Goal: Task Accomplishment & Management: Manage account settings

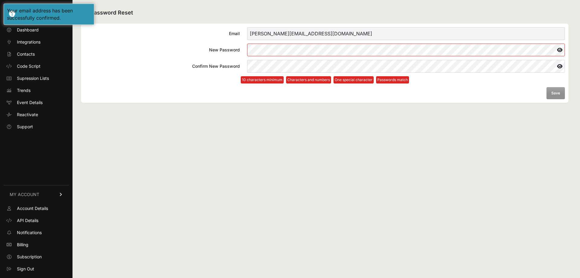
click at [550, 49] on span at bounding box center [550, 49] width 5 height 5
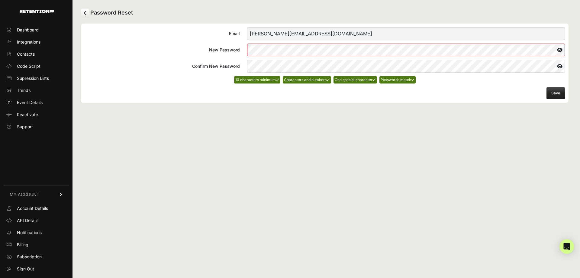
click at [556, 91] on button "Save" at bounding box center [555, 93] width 18 height 12
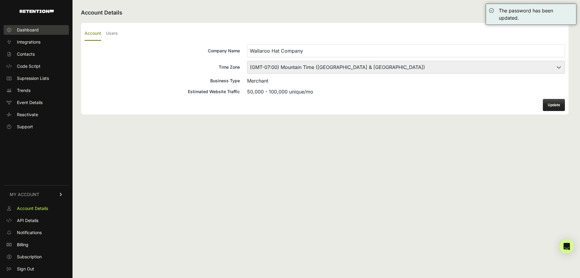
drag, startPoint x: 30, startPoint y: 32, endPoint x: 39, endPoint y: 32, distance: 9.4
click at [29, 32] on span "Dashboard" at bounding box center [28, 30] width 22 height 6
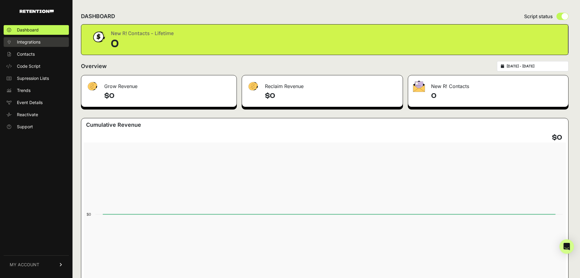
click at [27, 41] on span "Integrations" at bounding box center [29, 42] width 24 height 6
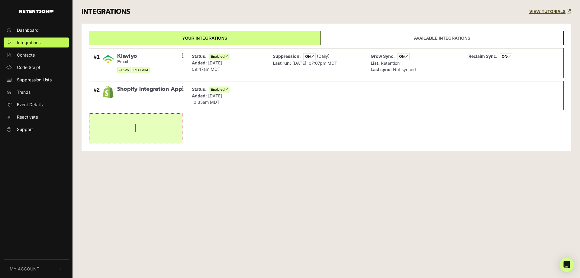
click at [147, 127] on button "button" at bounding box center [135, 128] width 92 height 29
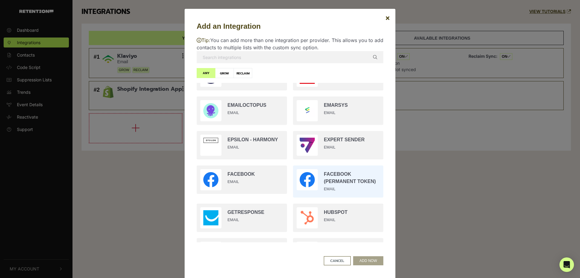
scroll to position [344, 0]
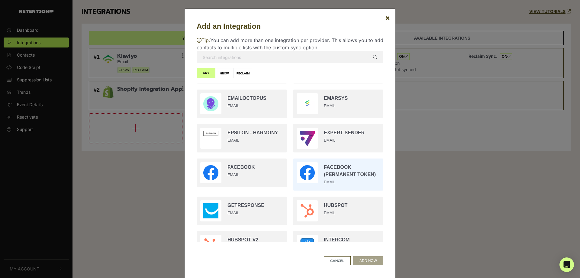
click at [348, 175] on input "radio" at bounding box center [338, 174] width 96 height 38
radio input "true"
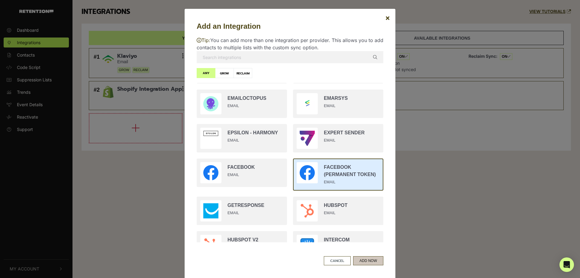
click at [369, 259] on button "ADD NOW" at bounding box center [368, 260] width 30 height 9
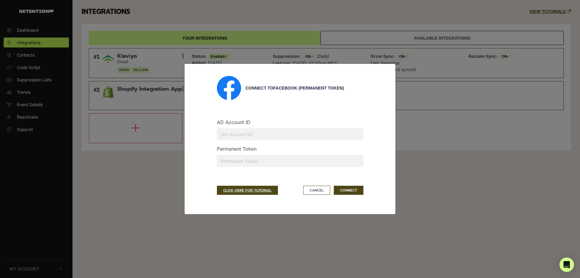
click at [256, 135] on input "text" at bounding box center [290, 134] width 146 height 12
click at [240, 129] on input "text" at bounding box center [290, 134] width 146 height 12
paste input "102200097039062"
type input "102200097039062"
click at [270, 162] on input "text" at bounding box center [290, 161] width 146 height 12
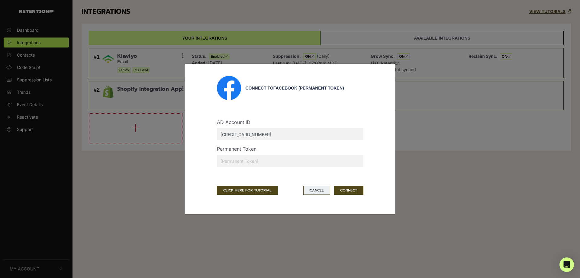
click at [323, 193] on button "Cancel" at bounding box center [316, 189] width 27 height 9
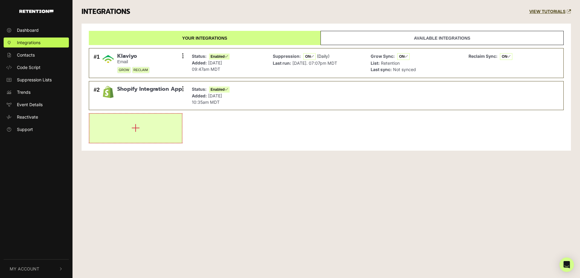
click at [134, 130] on icon "button" at bounding box center [135, 128] width 8 height 10
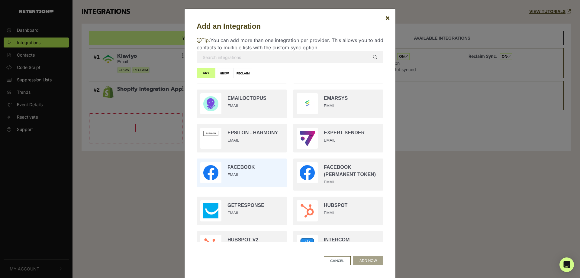
click at [252, 172] on input "radio" at bounding box center [242, 172] width 96 height 34
radio input "true"
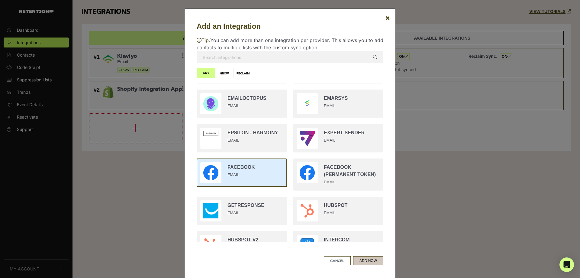
click at [368, 262] on button "ADD NOW" at bounding box center [368, 260] width 30 height 9
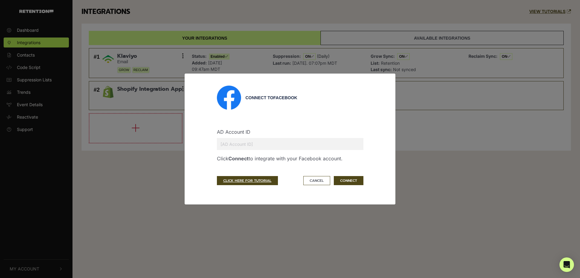
click at [262, 144] on input "text" at bounding box center [290, 144] width 146 height 12
paste input "102200097039062"
type input "102200097039062"
click at [354, 181] on button "CONNECT" at bounding box center [349, 180] width 30 height 9
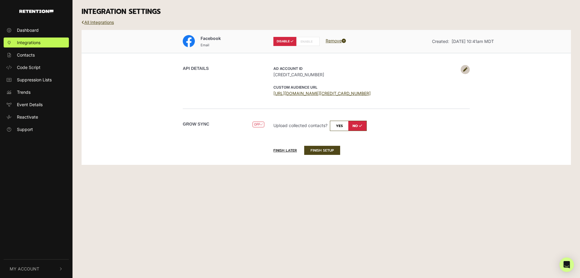
click at [308, 40] on label "ENABLE" at bounding box center [307, 41] width 23 height 9
click at [462, 69] on link at bounding box center [465, 69] width 9 height 9
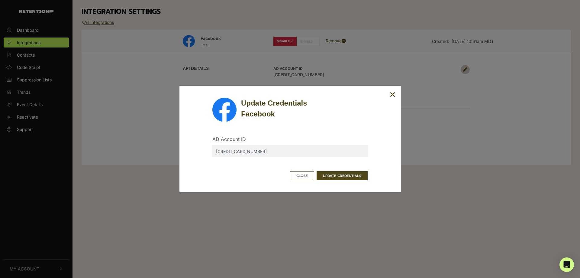
drag, startPoint x: 260, startPoint y: 148, endPoint x: 153, endPoint y: 143, distance: 106.4
click at [212, 146] on input "[CREDIT_CARD_NUMBER]" at bounding box center [289, 151] width 155 height 12
paste input "466192573444377"
type input "1466192573444377"
click at [349, 176] on button "UPDATE CREDENTIALS" at bounding box center [342, 175] width 51 height 9
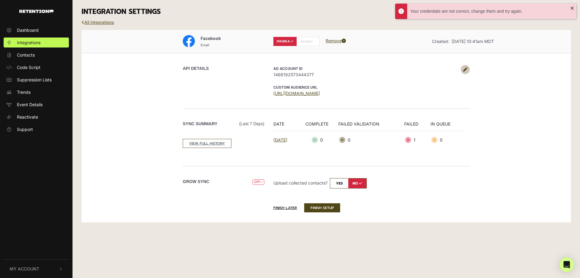
click at [288, 40] on label "DISABLE" at bounding box center [284, 41] width 23 height 9
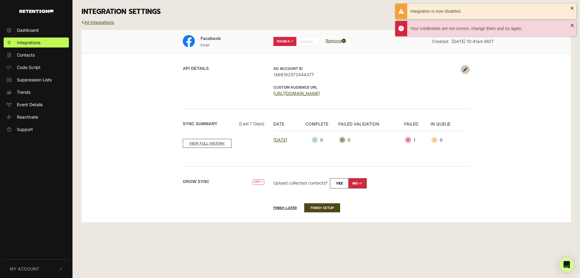
click at [306, 41] on label "ENABLE" at bounding box center [307, 41] width 23 height 9
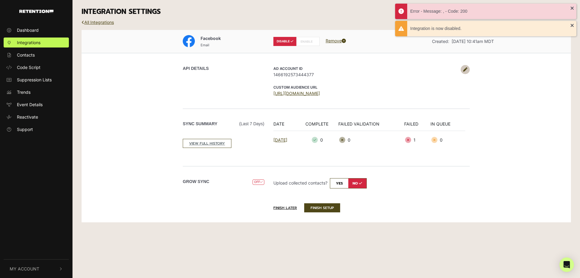
click at [299, 43] on label "ENABLE" at bounding box center [307, 41] width 23 height 9
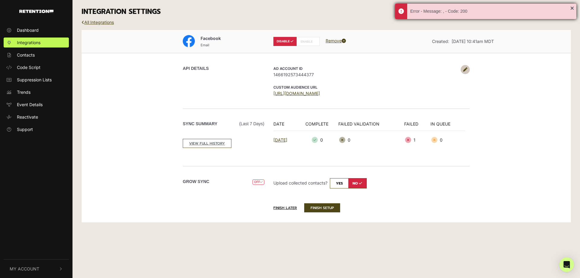
click at [572, 7] on div "Error - Message: , - Code: 200" at bounding box center [485, 11] width 181 height 15
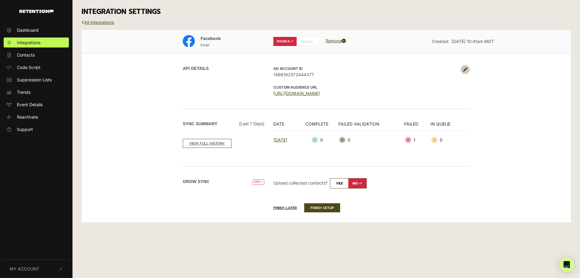
click at [308, 92] on link "https://business.facebook.com/ads/manage/customaudiences/tos/?act=1466192573444…" at bounding box center [296, 93] width 47 height 5
click at [465, 69] on icon at bounding box center [465, 69] width 4 height 4
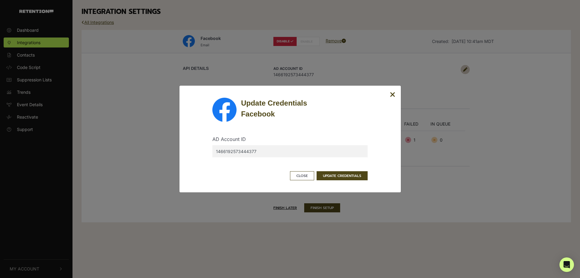
drag, startPoint x: 190, startPoint y: 152, endPoint x: 166, endPoint y: 150, distance: 24.5
click at [212, 151] on input "1466192573444377" at bounding box center [289, 151] width 155 height 12
paste input "7072983356336"
type input "1467072983356336"
click at [332, 176] on button "UPDATE CREDENTIALS" at bounding box center [342, 175] width 51 height 9
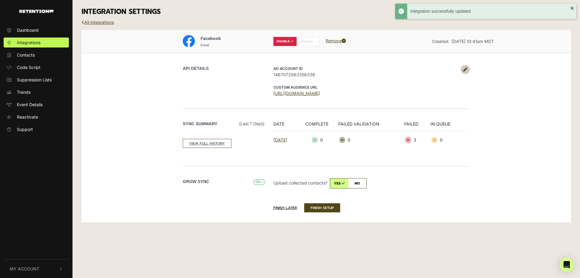
click at [281, 41] on label "DISABLE" at bounding box center [284, 41] width 23 height 9
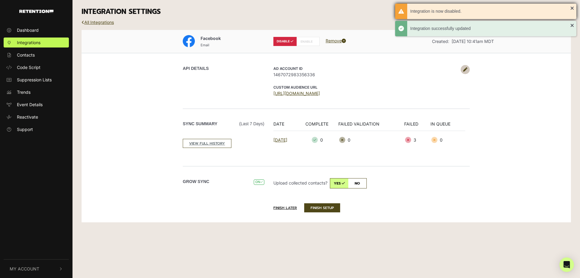
click at [571, 7] on div "Integration is now disabled." at bounding box center [485, 11] width 181 height 15
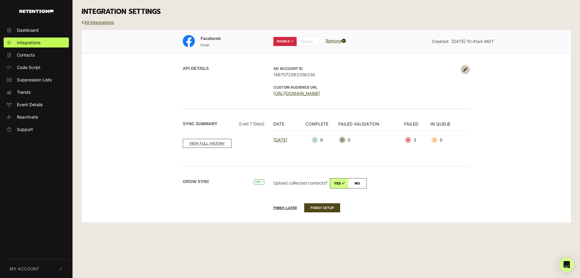
click at [282, 42] on label "DISABLE" at bounding box center [284, 41] width 23 height 9
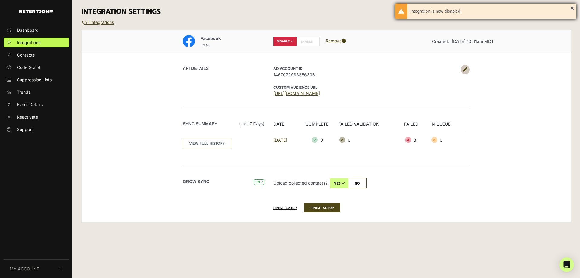
click at [572, 7] on div "Integration is now disabled." at bounding box center [485, 11] width 181 height 15
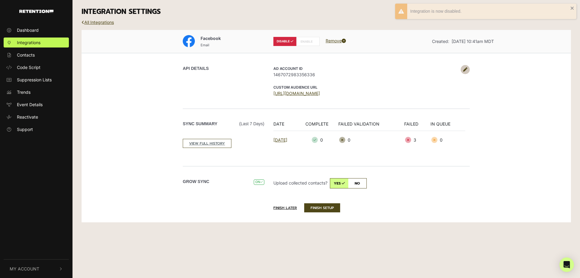
click at [307, 41] on label "ENABLE" at bounding box center [307, 41] width 23 height 9
radio input "false"
radio input "true"
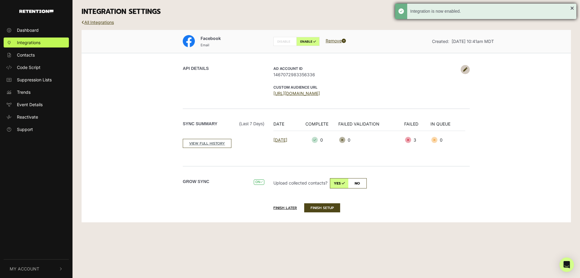
click at [573, 7] on div "Integration is now enabled." at bounding box center [485, 11] width 181 height 15
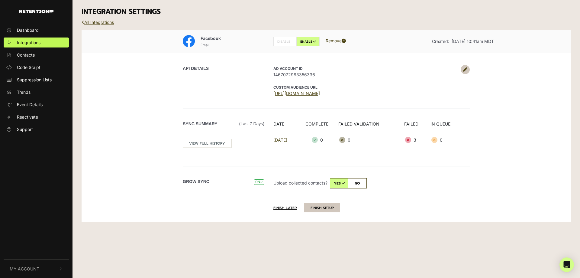
click at [321, 206] on button "FINISH SETUP" at bounding box center [322, 207] width 36 height 9
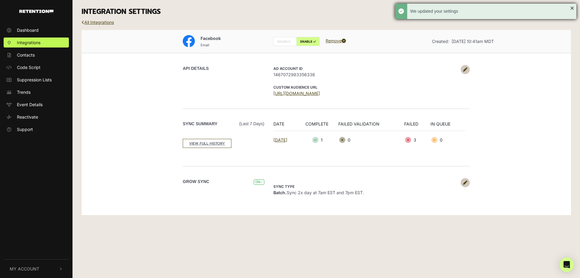
click at [574, 8] on div "We updated your settings" at bounding box center [485, 11] width 181 height 15
